Goal: Task Accomplishment & Management: Manage account settings

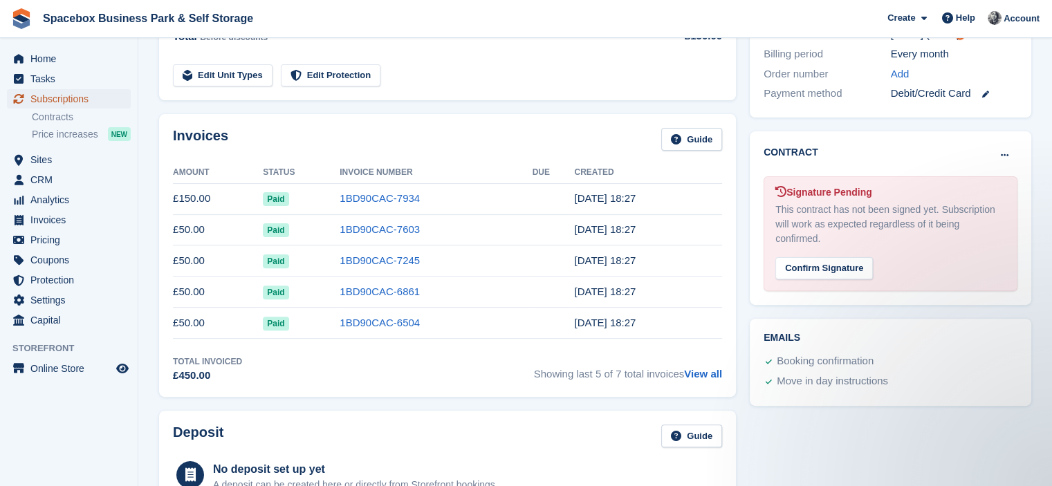
click at [114, 95] on link "Subscriptions" at bounding box center [69, 98] width 124 height 19
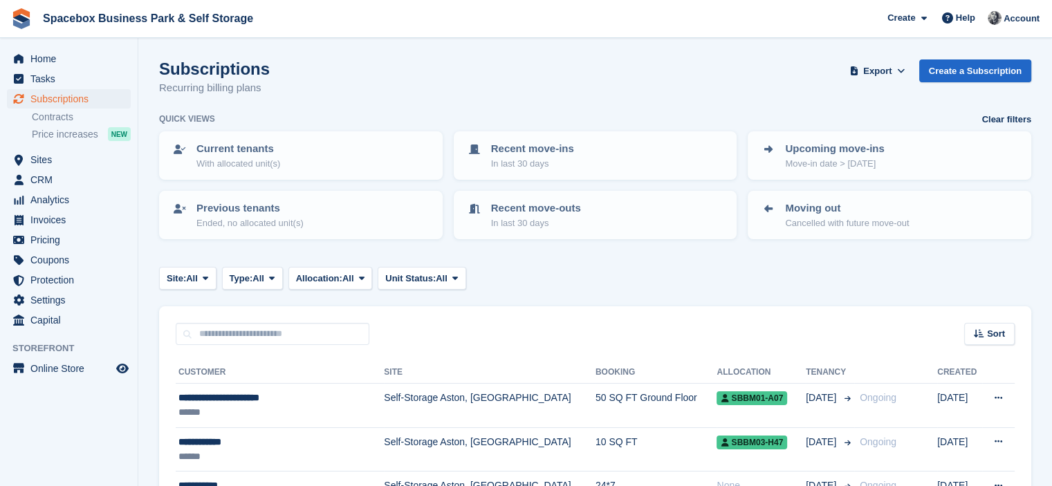
drag, startPoint x: 277, startPoint y: 345, endPoint x: 264, endPoint y: 332, distance: 18.1
click at [264, 332] on input "text" at bounding box center [273, 334] width 194 height 23
type input "*****"
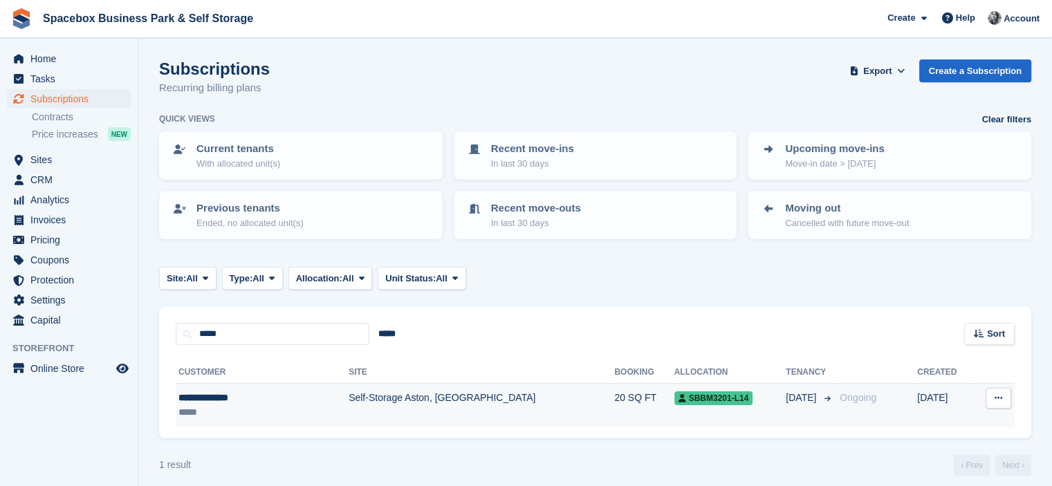
click at [349, 414] on td "Self-Storage Aston, [GEOGRAPHIC_DATA]" at bounding box center [482, 406] width 266 height 44
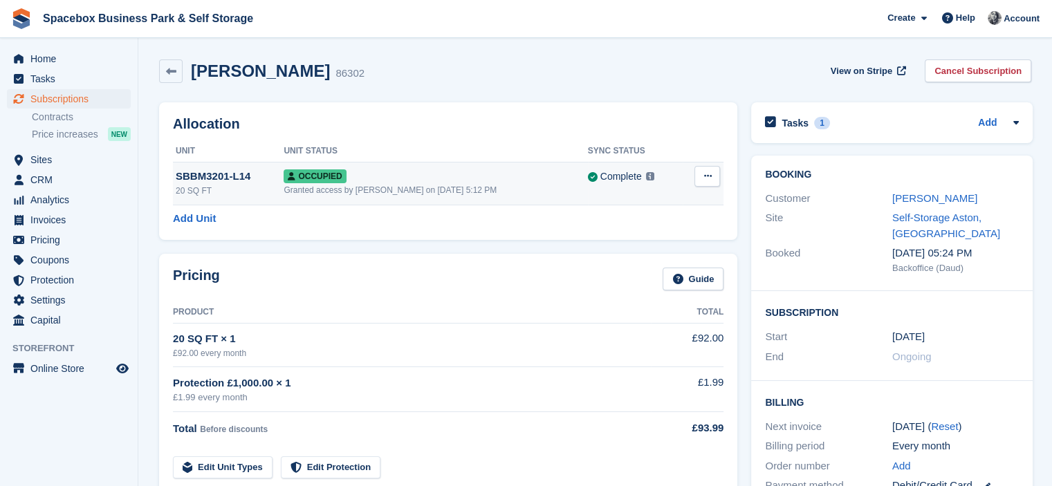
click at [704, 180] on icon at bounding box center [708, 176] width 8 height 9
click at [636, 248] on p "Deallocate" at bounding box center [654, 251] width 120 height 18
